Goal: Information Seeking & Learning: Learn about a topic

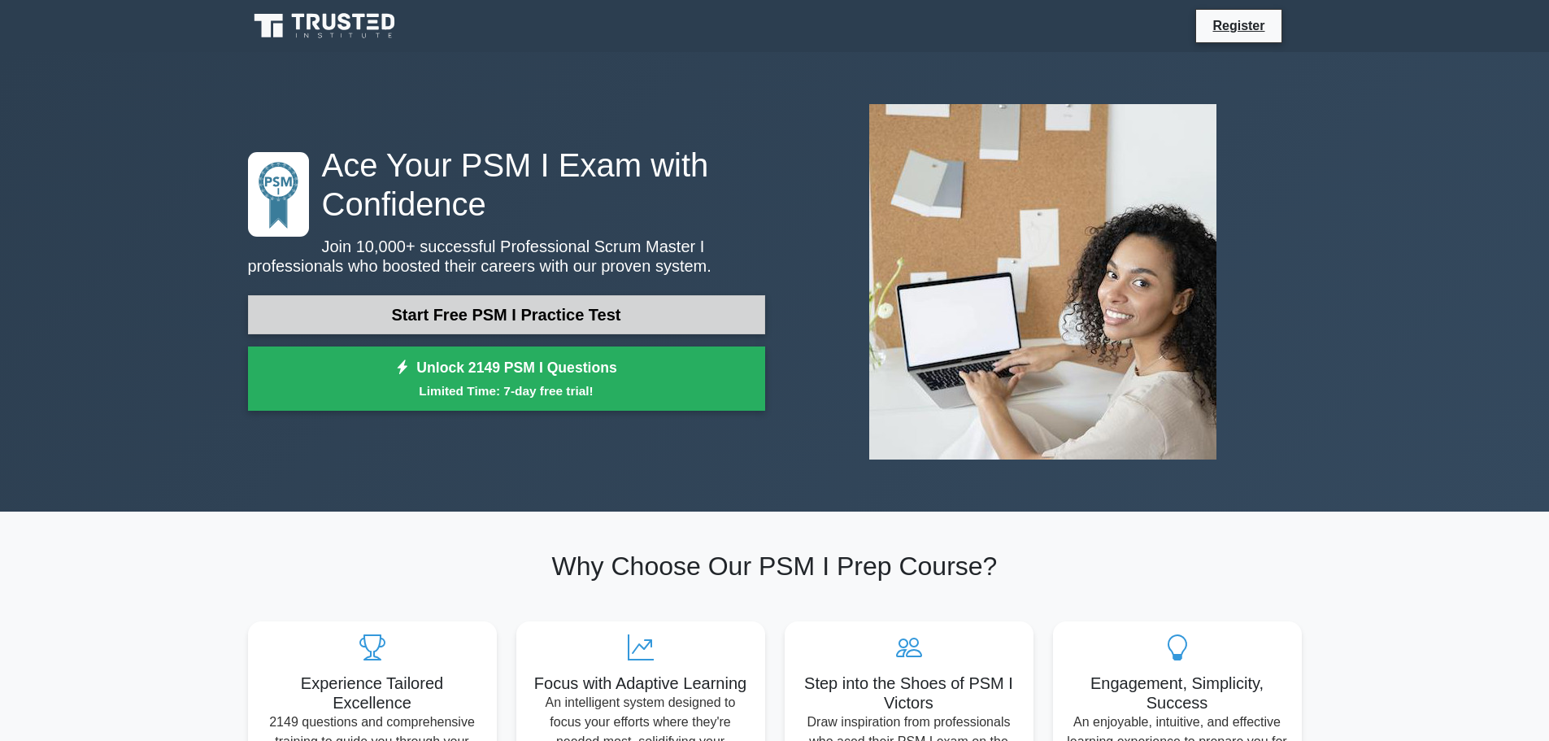
click at [480, 314] on link "Start Free PSM I Practice Test" at bounding box center [506, 314] width 517 height 39
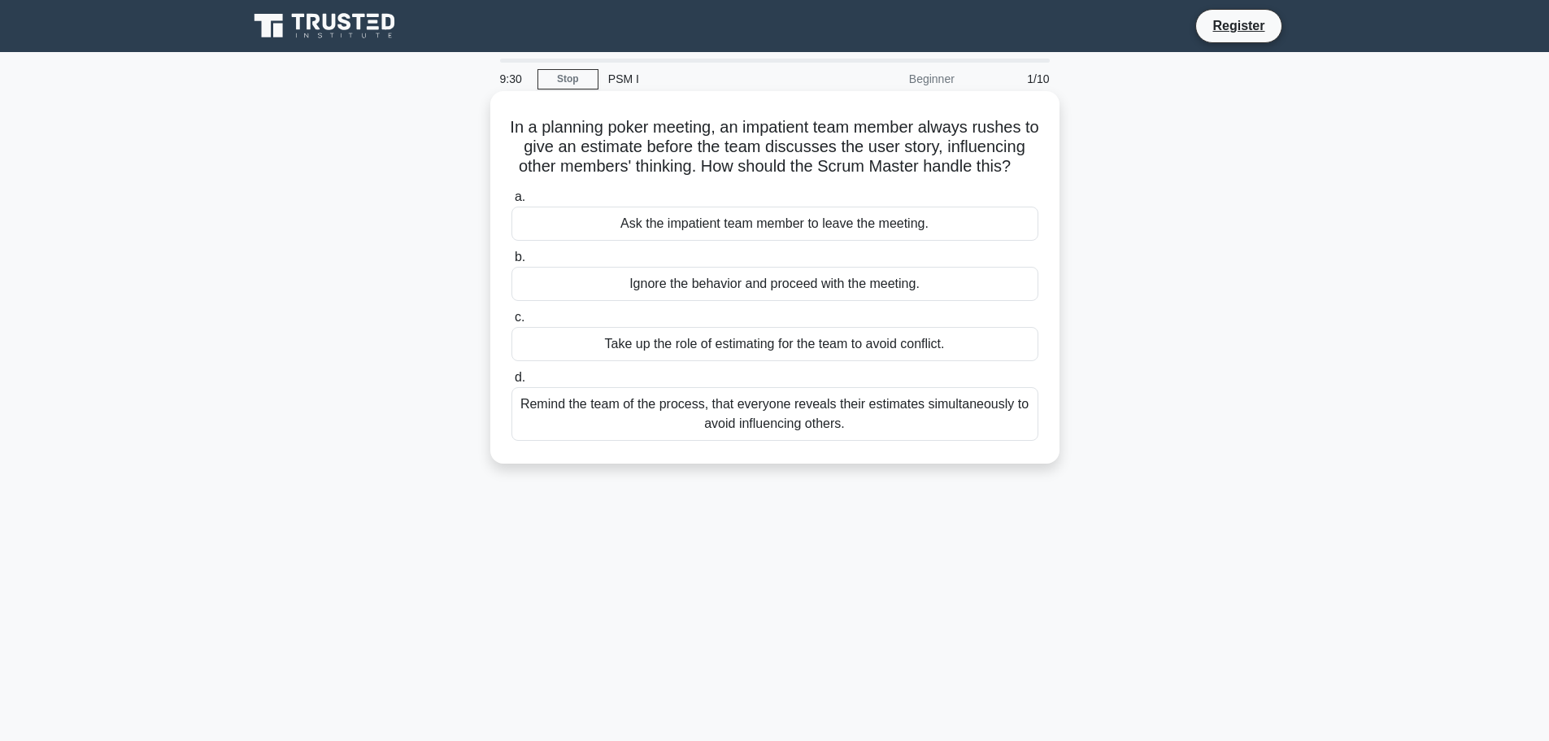
click at [648, 441] on div "Remind the team of the process, that everyone reveals their estimates simultane…" at bounding box center [774, 414] width 527 height 54
click at [511, 383] on input "d. Remind the team of the process, that everyone reveals their estimates simult…" at bounding box center [511, 377] width 0 height 11
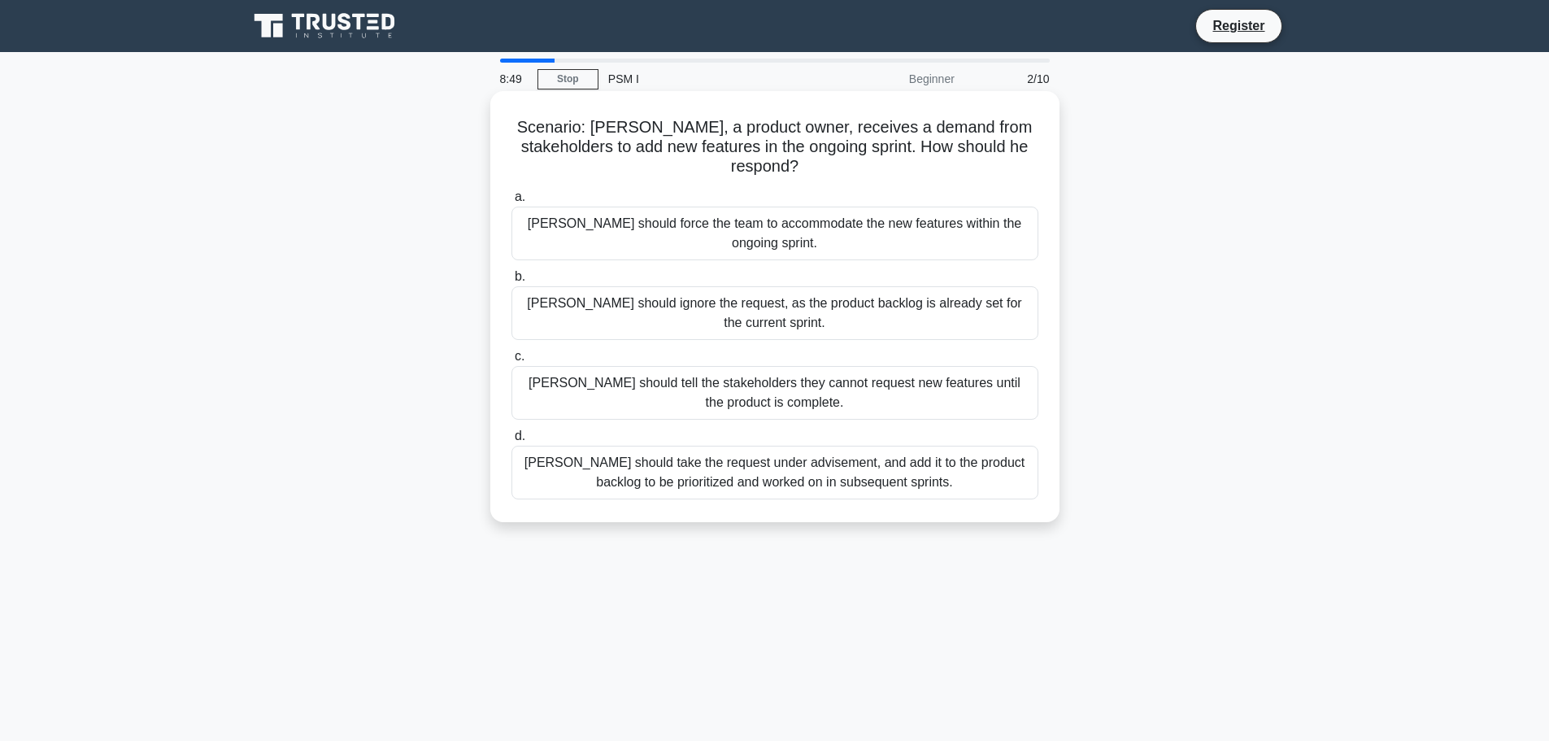
click at [676, 445] on div "Peter should take the request under advisement, and add it to the product backl…" at bounding box center [774, 472] width 527 height 54
click at [511, 431] on input "d. Peter should take the request under advisement, and add it to the product ba…" at bounding box center [511, 436] width 0 height 11
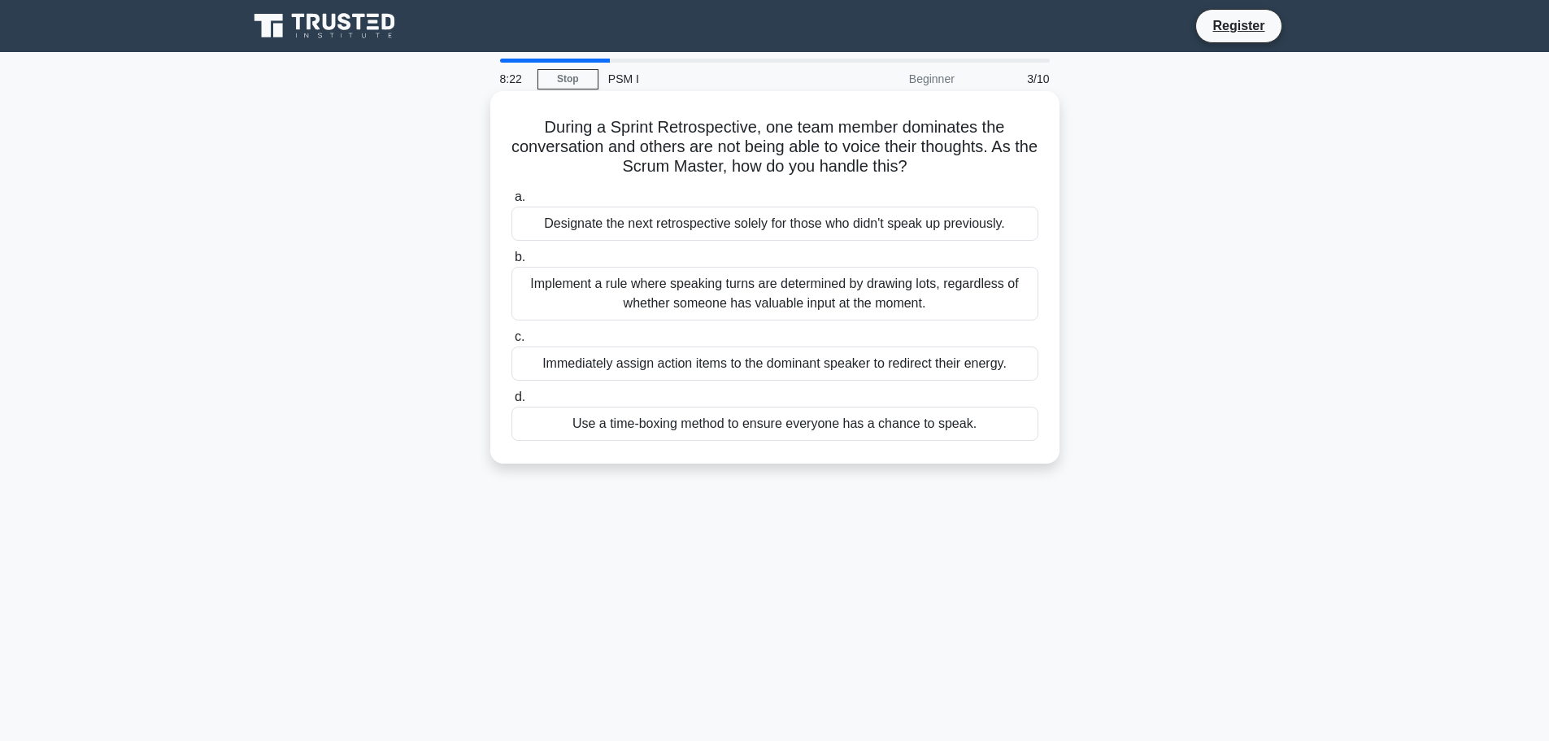
click at [974, 424] on div "Use a time-boxing method to ensure everyone has a chance to speak." at bounding box center [774, 423] width 527 height 34
click at [511, 402] on input "d. Use a time-boxing method to ensure everyone has a chance to speak." at bounding box center [511, 397] width 0 height 11
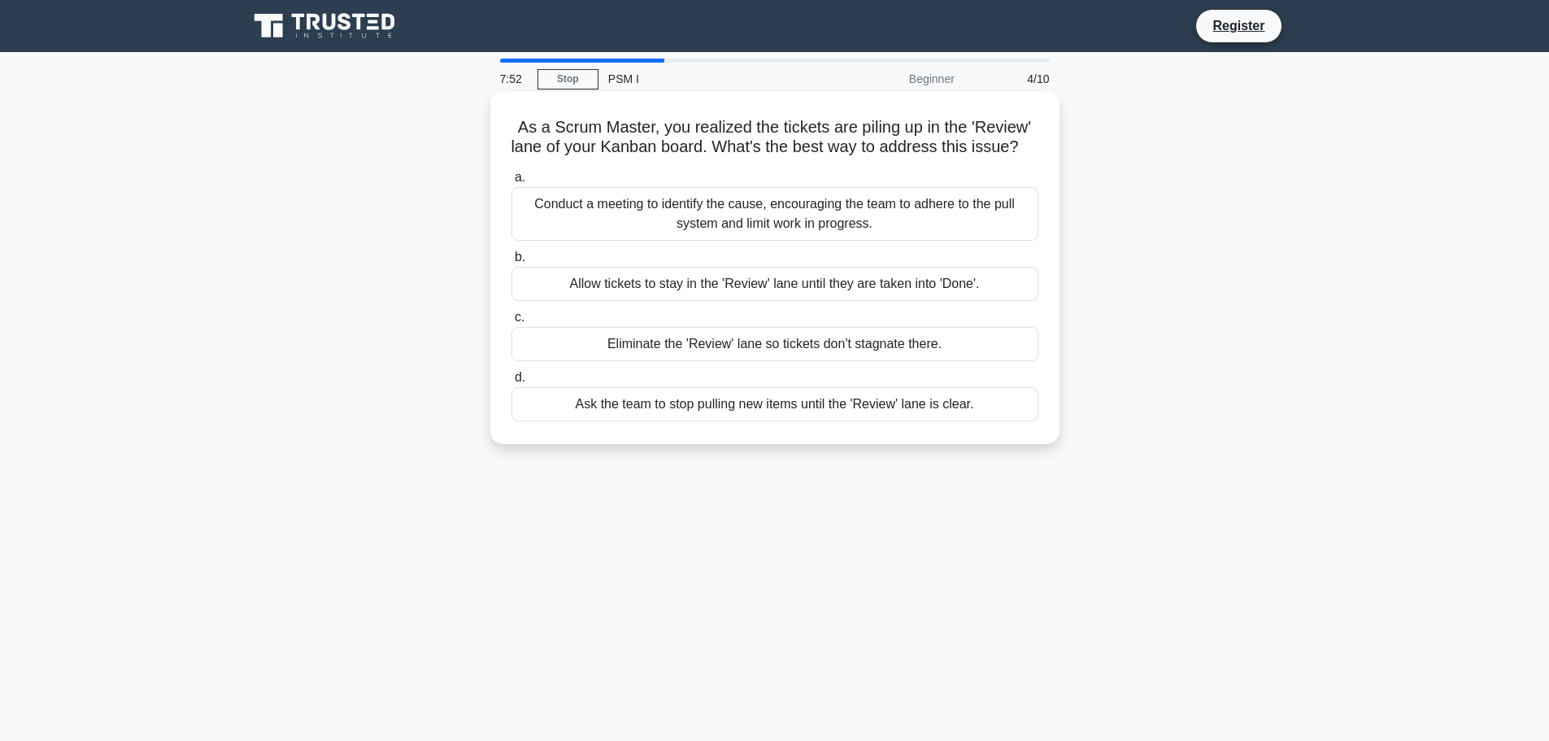
click at [645, 237] on div "Conduct a meeting to identify the cause, encouraging the team to adhere to the …" at bounding box center [774, 214] width 527 height 54
click at [511, 183] on input "a. Conduct a meeting to identify the cause, encouraging the team to adhere to t…" at bounding box center [511, 177] width 0 height 11
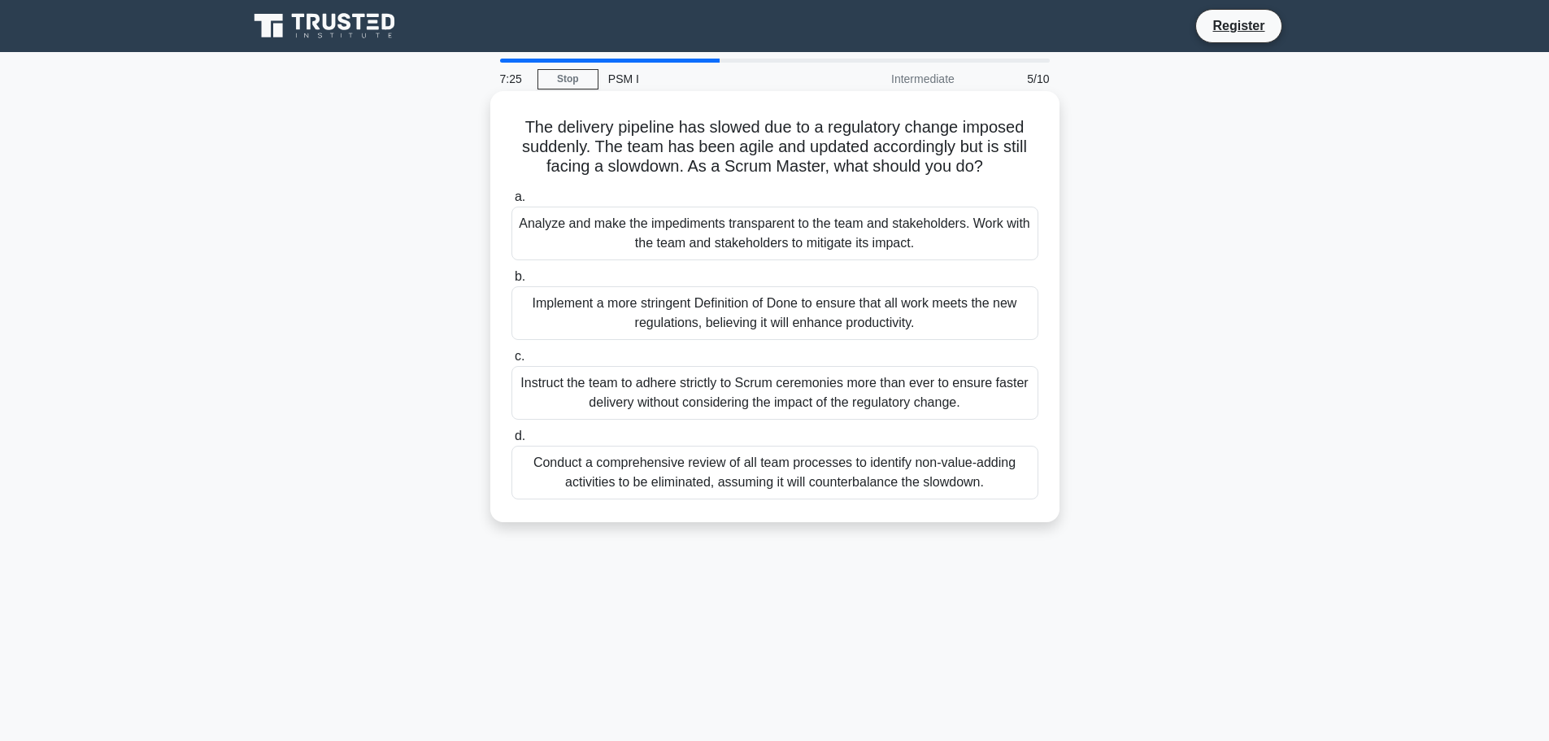
click at [581, 241] on div "Analyze and make the impediments transparent to the team and stakeholders. Work…" at bounding box center [774, 233] width 527 height 54
click at [511, 202] on input "a. Analyze and make the impediments transparent to the team and stakeholders. W…" at bounding box center [511, 197] width 0 height 11
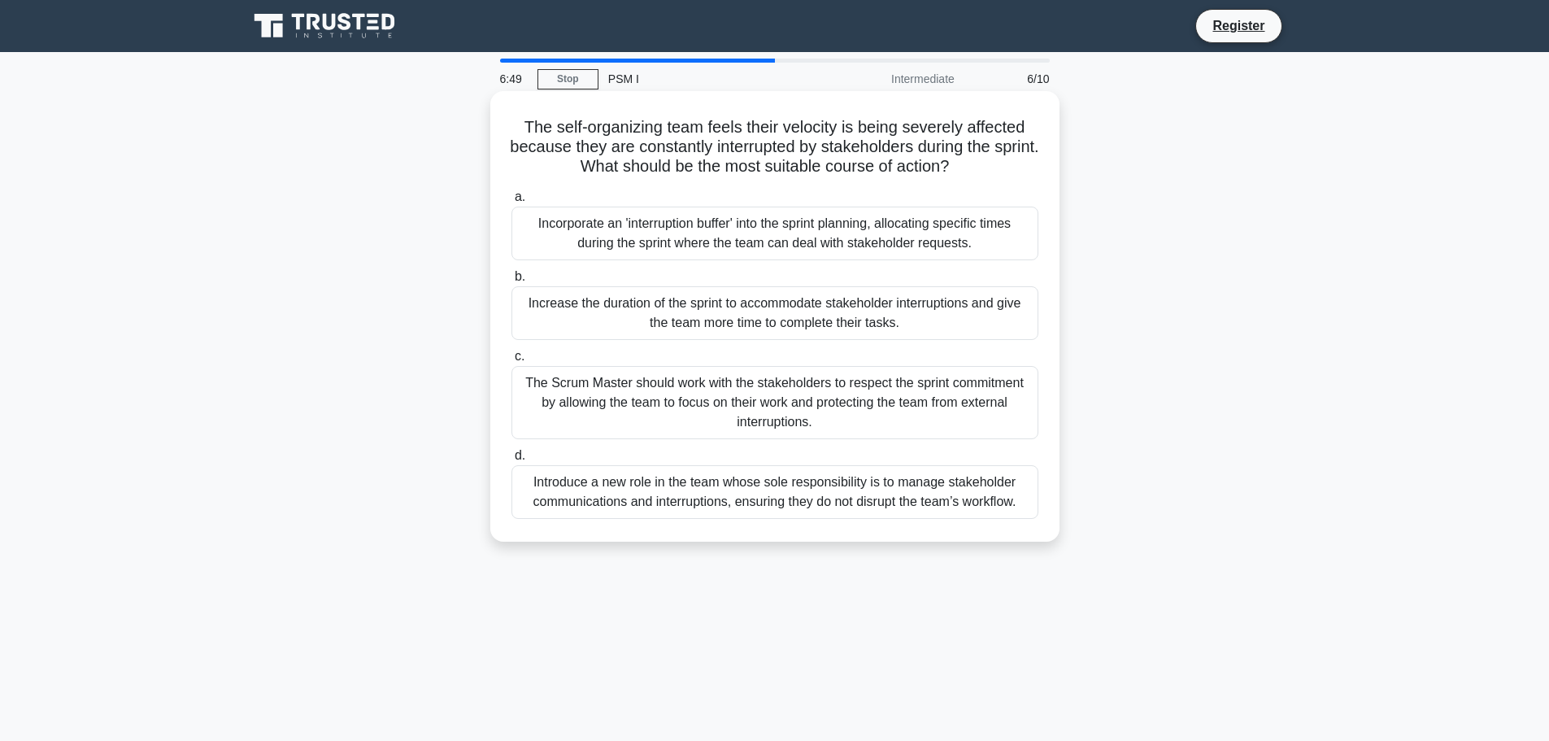
click at [708, 418] on div "The Scrum Master should work with the stakeholders to respect the sprint commit…" at bounding box center [774, 402] width 527 height 73
click at [511, 362] on input "c. The Scrum Master should work with the stakeholders to respect the sprint com…" at bounding box center [511, 356] width 0 height 11
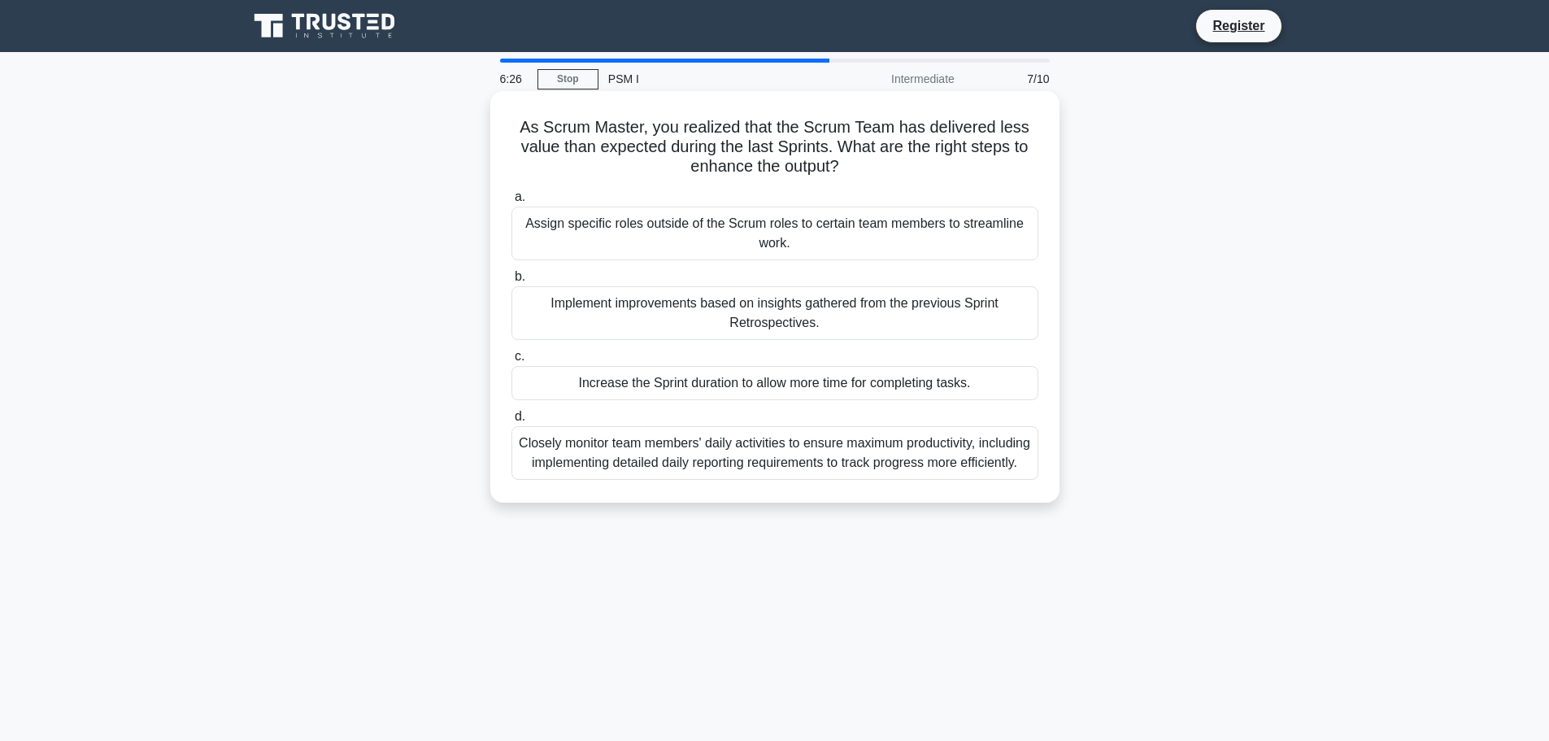
click at [693, 318] on div "Implement improvements based on insights gathered from the previous Sprint Retr…" at bounding box center [774, 313] width 527 height 54
click at [511, 282] on input "b. Implement improvements based on insights gathered from the previous Sprint R…" at bounding box center [511, 276] width 0 height 11
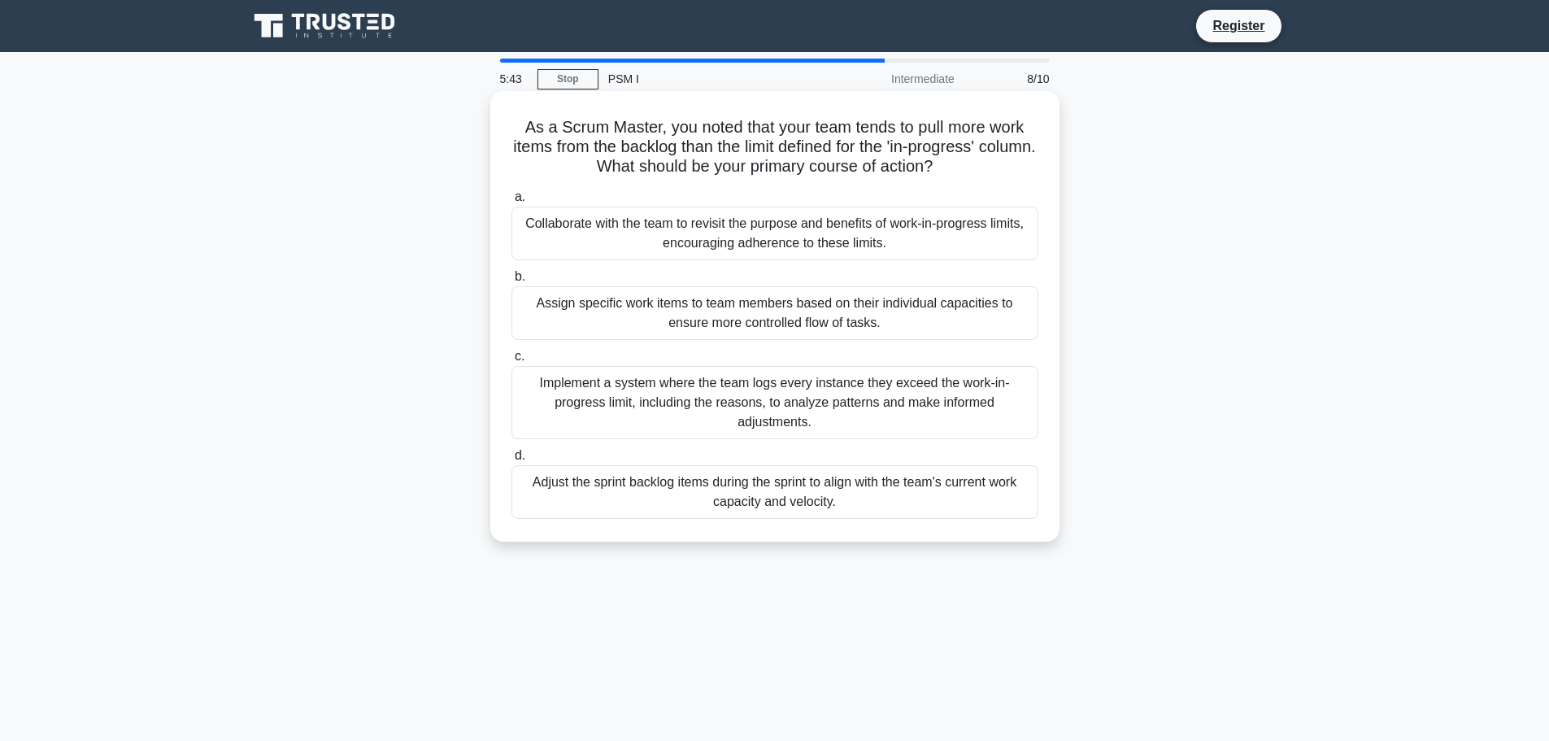
click at [673, 319] on div "Assign specific work items to team members based on their individual capacities…" at bounding box center [774, 313] width 527 height 54
click at [511, 282] on input "b. Assign specific work items to team members based on their individual capacit…" at bounding box center [511, 276] width 0 height 11
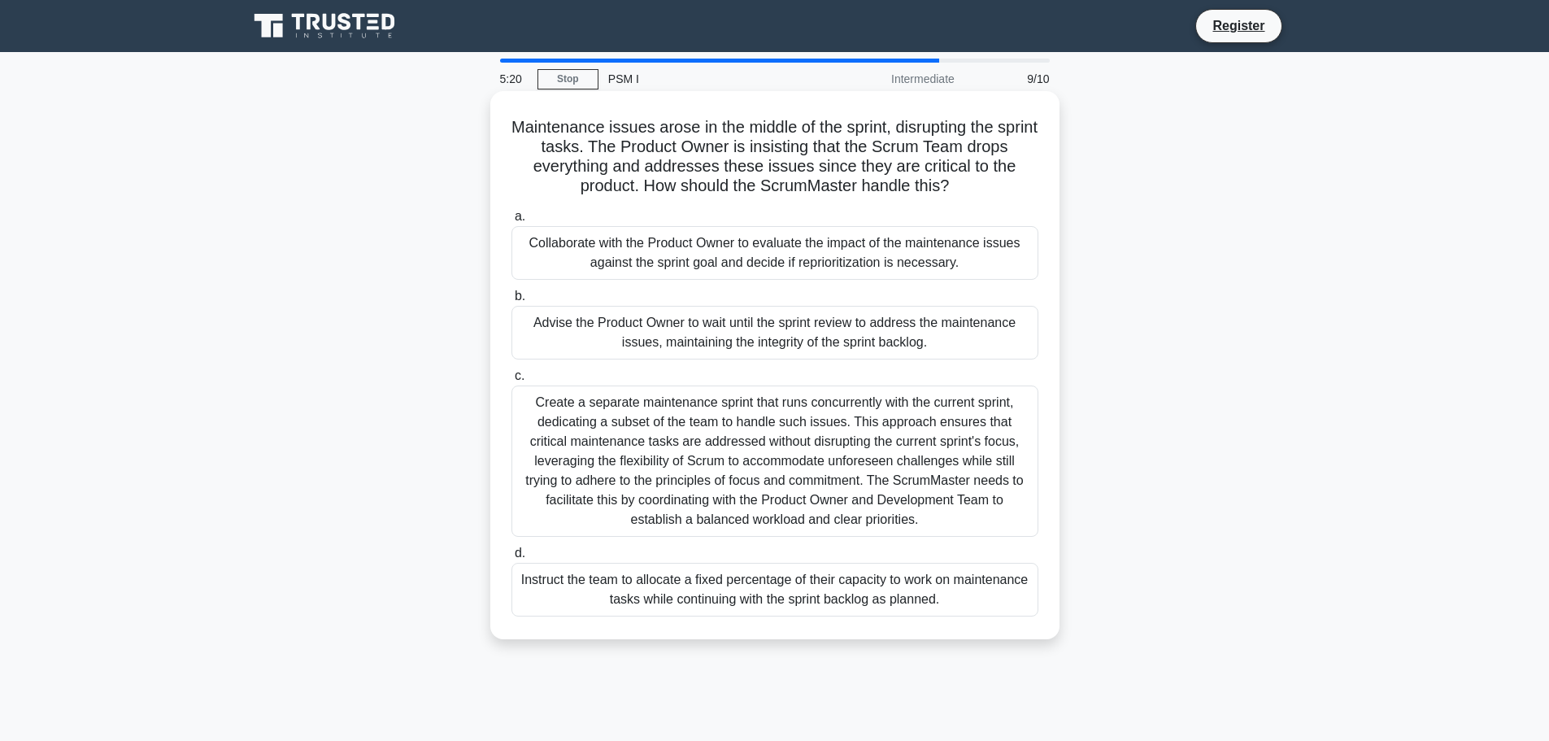
click at [572, 258] on div "Collaborate with the Product Owner to evaluate the impact of the maintenance is…" at bounding box center [774, 253] width 527 height 54
click at [511, 222] on input "a. Collaborate with the Product Owner to evaluate the impact of the maintenance…" at bounding box center [511, 216] width 0 height 11
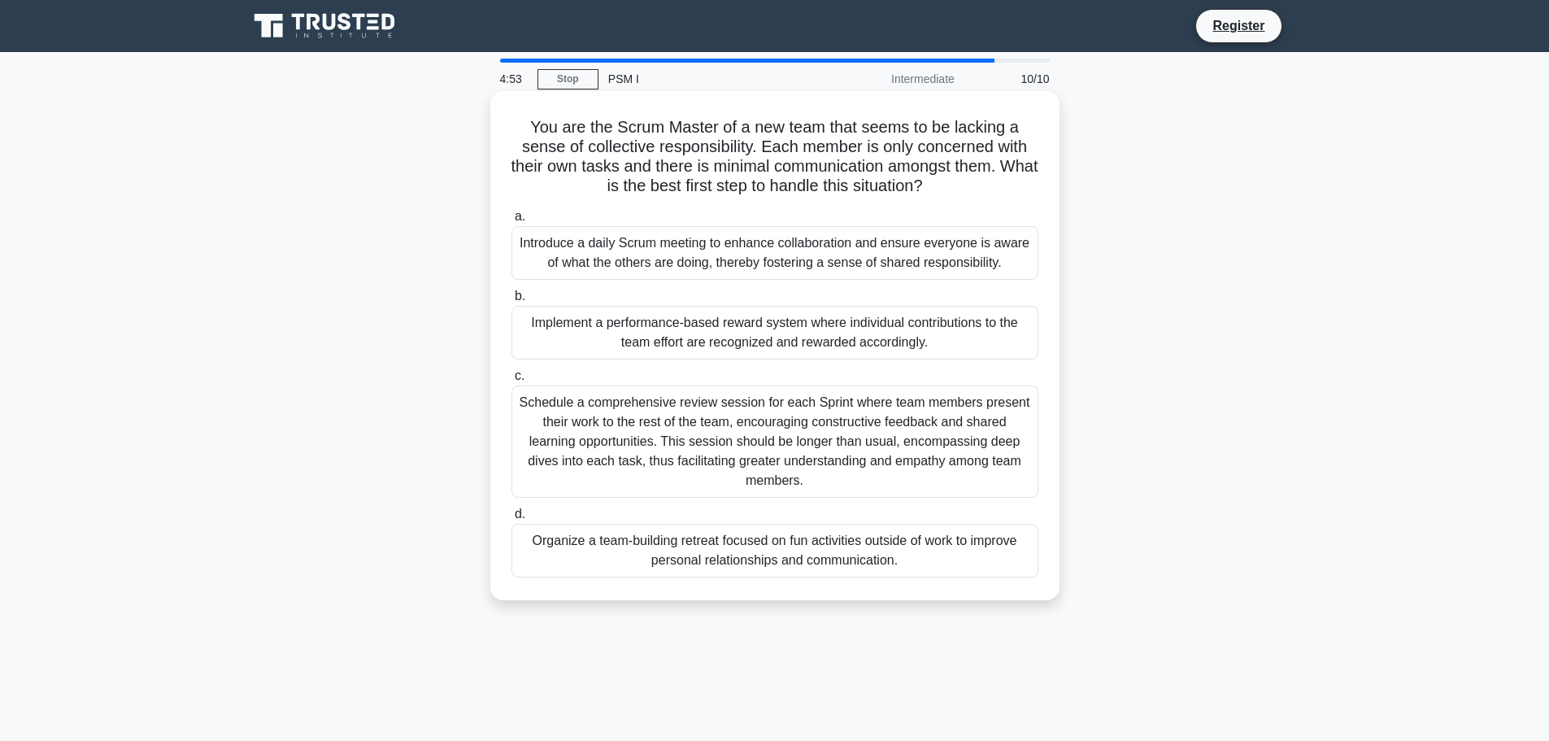
click at [692, 241] on div "Introduce a daily Scrum meeting to enhance collaboration and ensure everyone is…" at bounding box center [774, 253] width 527 height 54
click at [511, 222] on input "a. Introduce a daily Scrum meeting to enhance collaboration and ensure everyone…" at bounding box center [511, 216] width 0 height 11
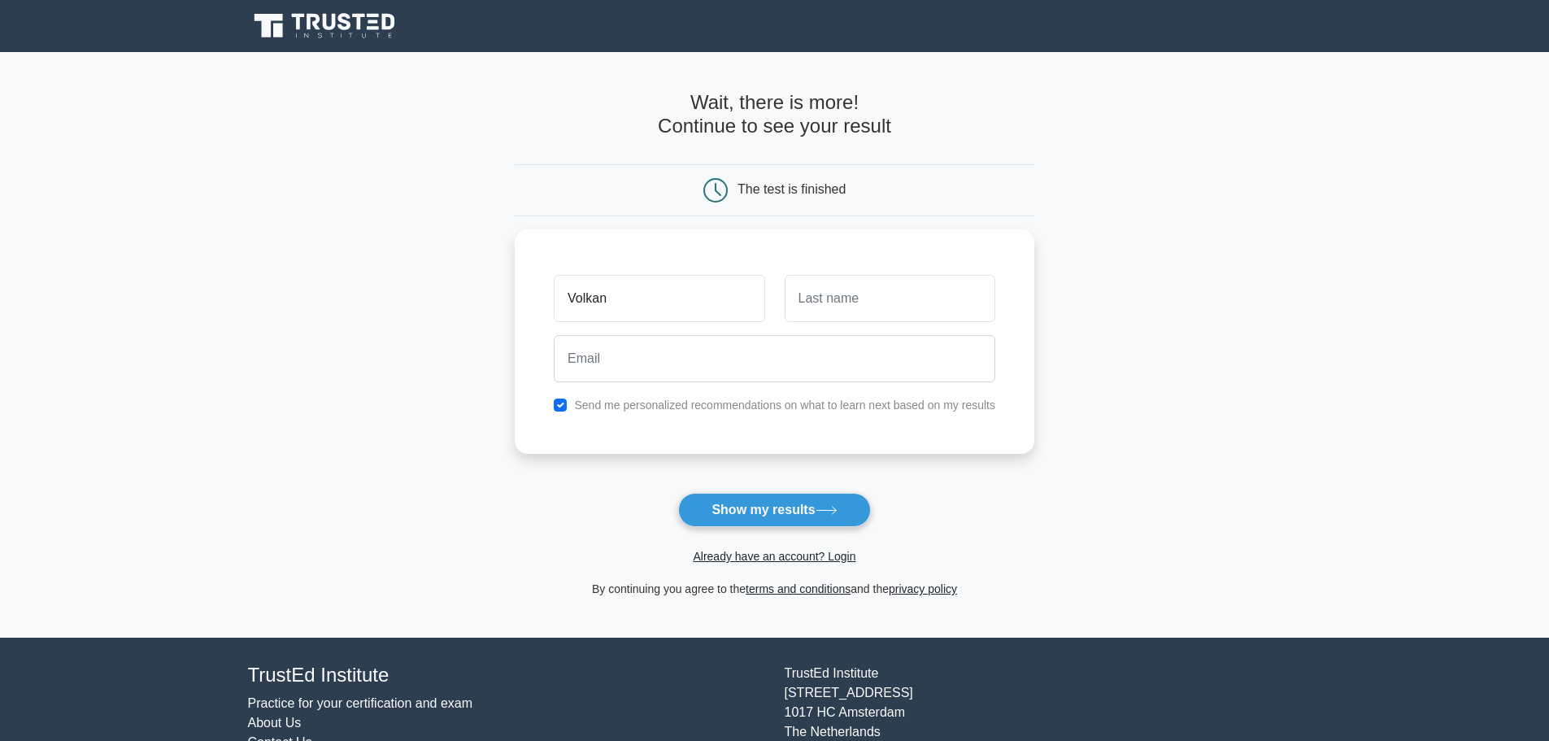
type input "Volkan"
type input "Demirtas"
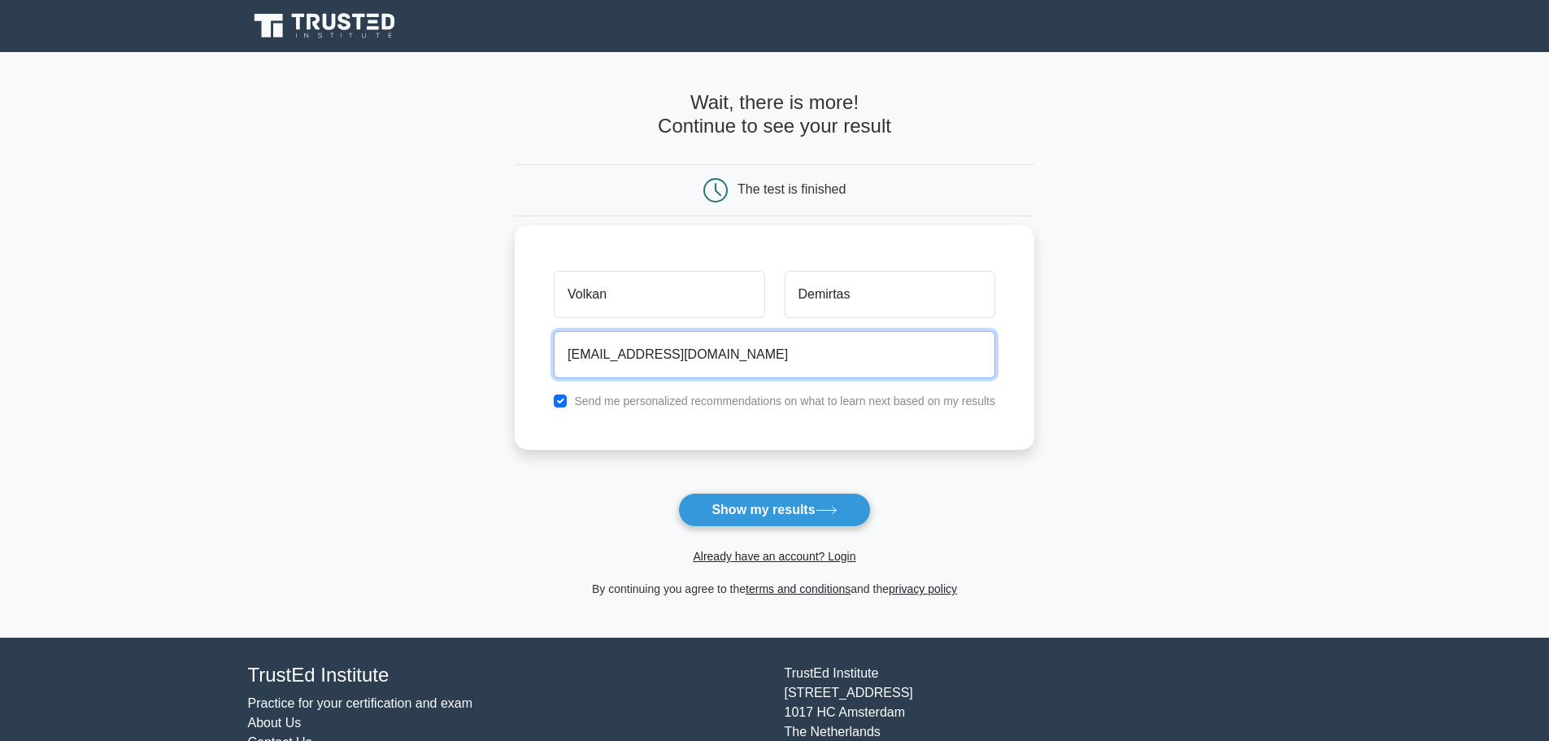
type input "[EMAIL_ADDRESS][DOMAIN_NAME]"
click at [665, 404] on label "Send me personalized recommendations on what to learn next based on my results" at bounding box center [784, 400] width 421 height 13
click at [563, 401] on input "checkbox" at bounding box center [560, 400] width 13 height 13
checkbox input "false"
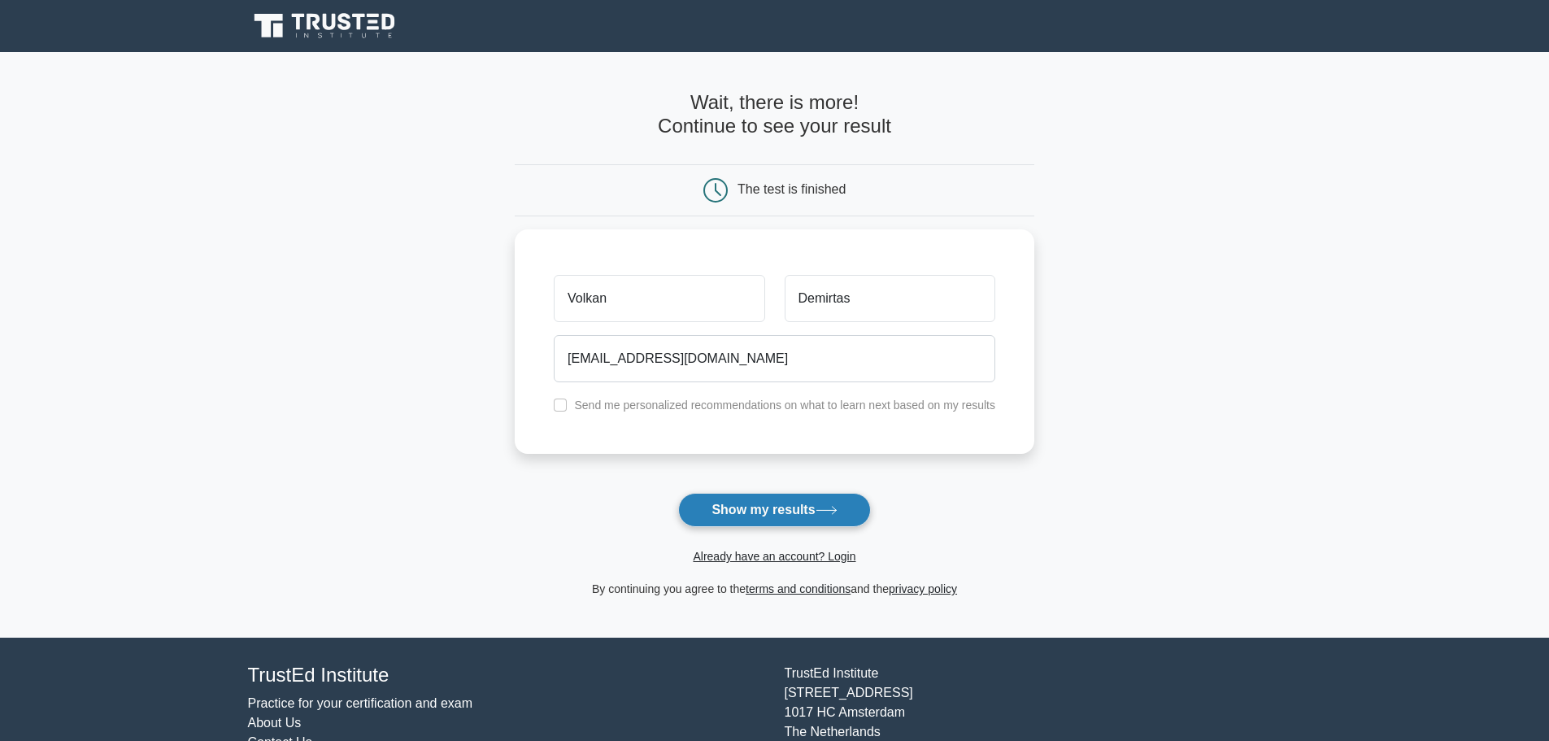
click at [752, 512] on button "Show my results" at bounding box center [774, 510] width 192 height 34
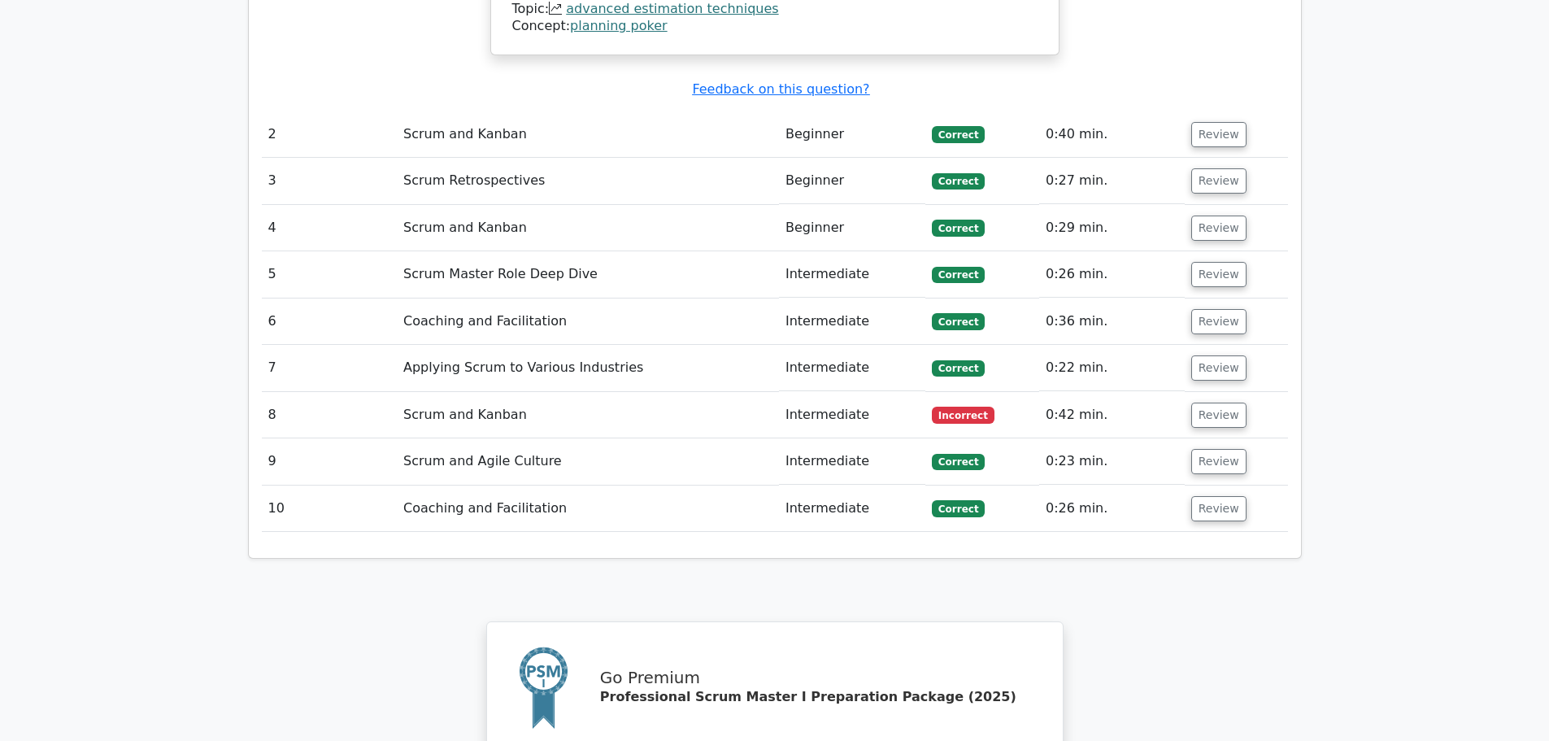
scroll to position [2032, 0]
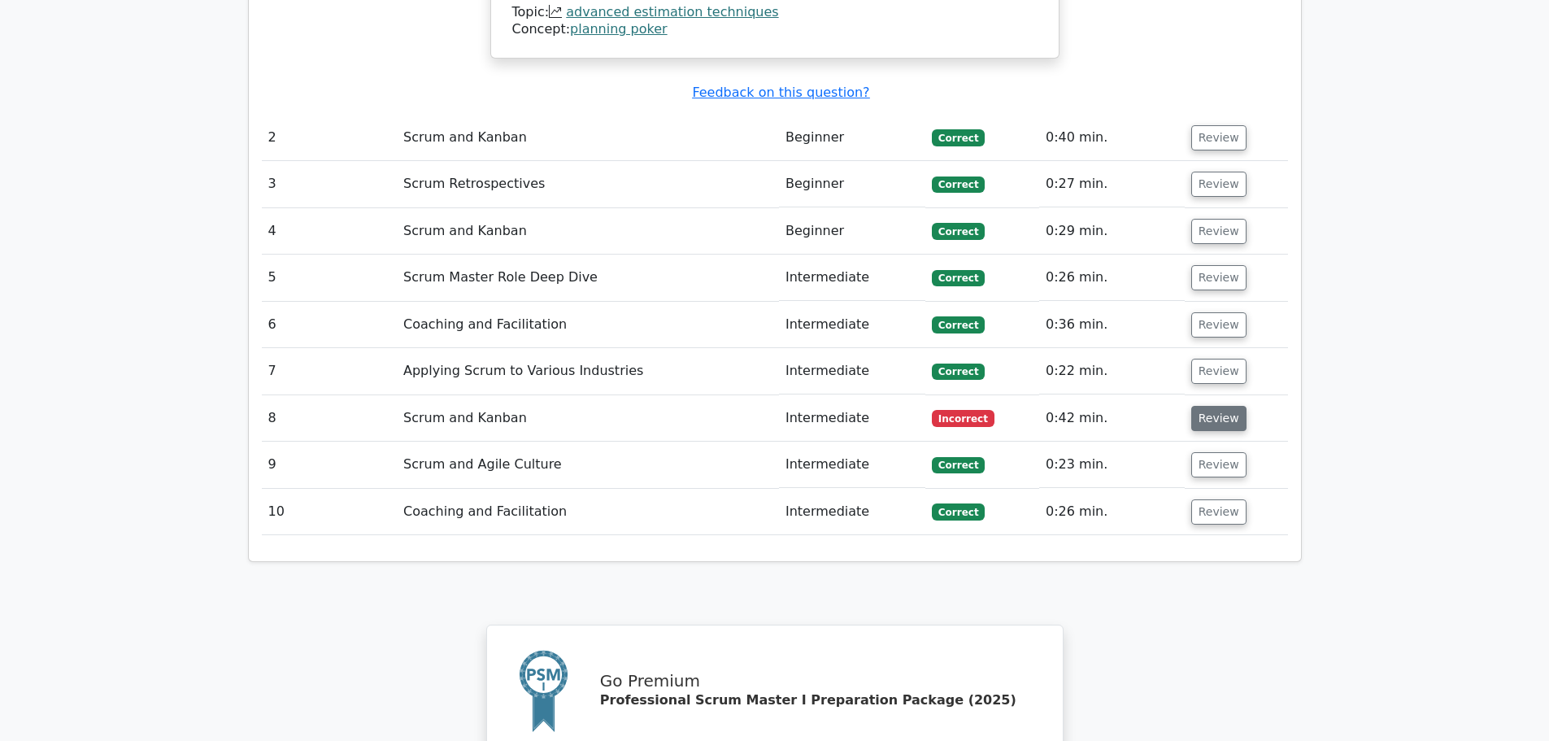
click at [1203, 406] on button "Review" at bounding box center [1218, 418] width 55 height 25
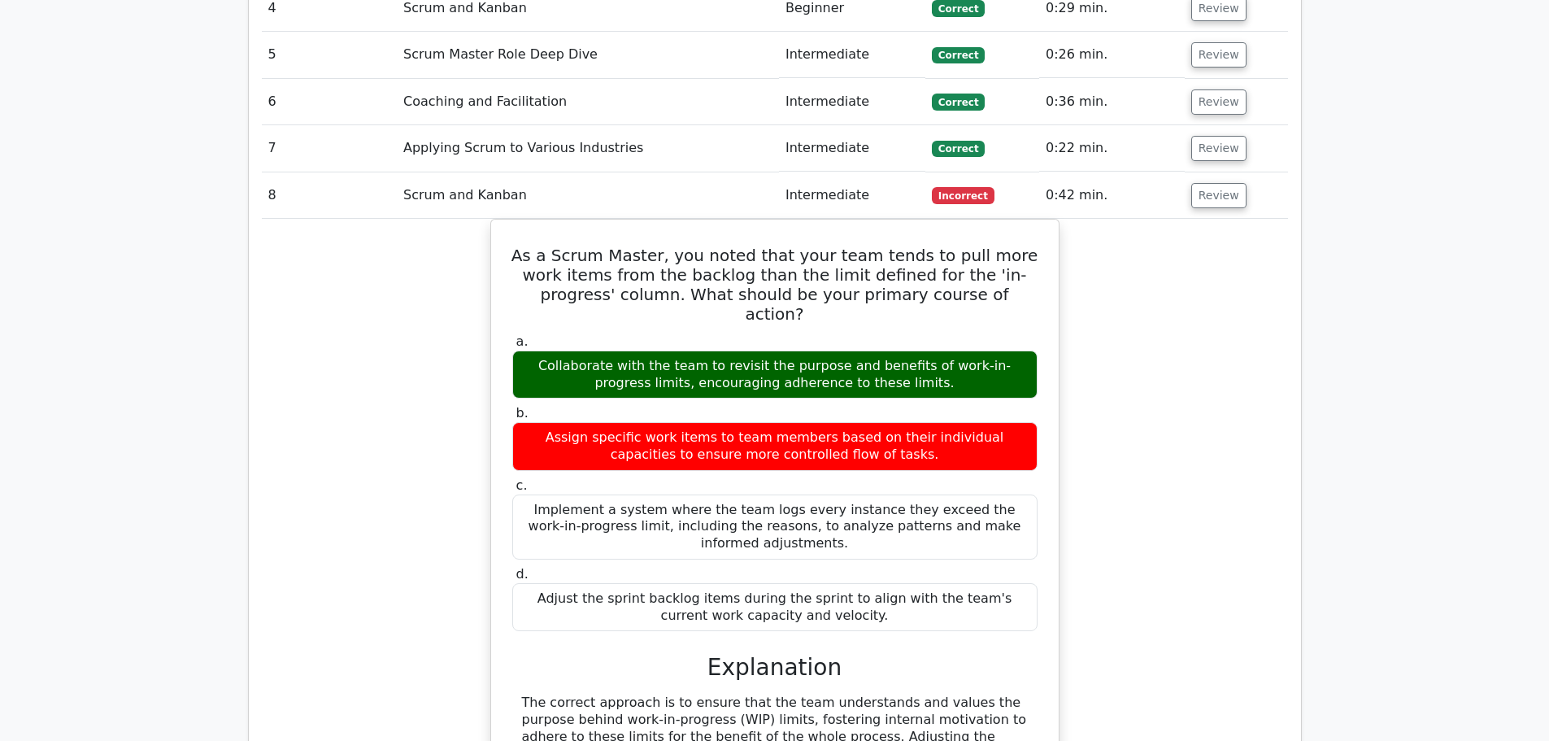
scroll to position [2357, 0]
